Goal: Find specific page/section: Find specific page/section

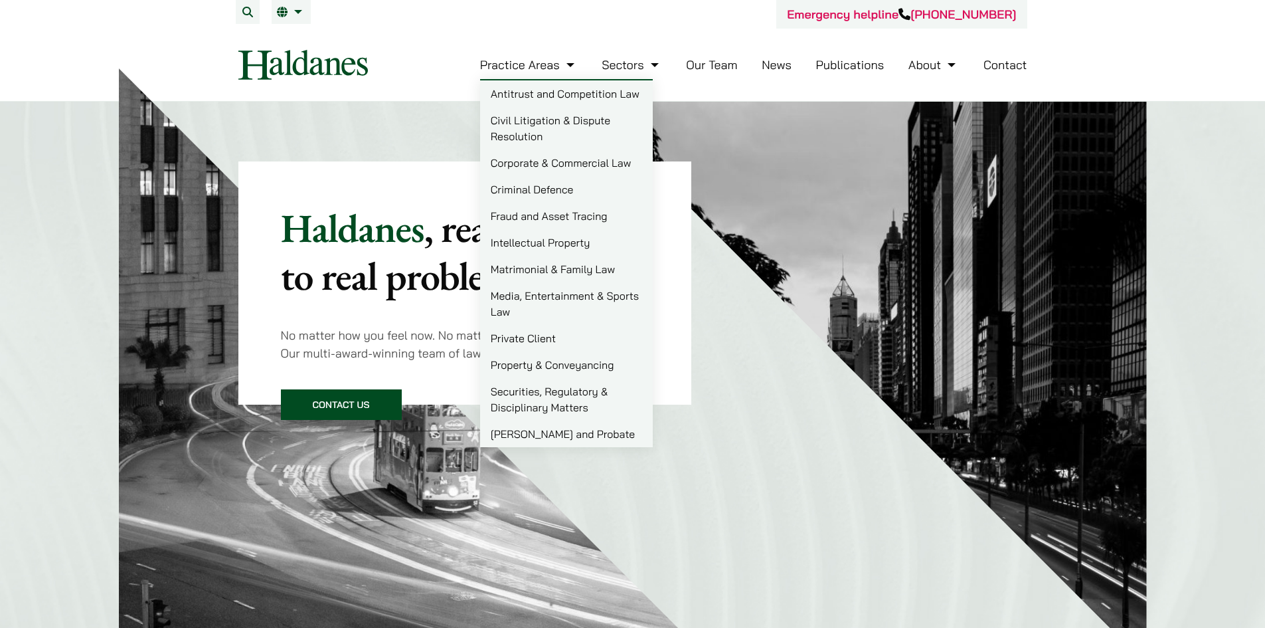
click at [608, 123] on link "Civil Litigation & Dispute Resolution" at bounding box center [566, 128] width 173 height 43
